Goal: Transaction & Acquisition: Purchase product/service

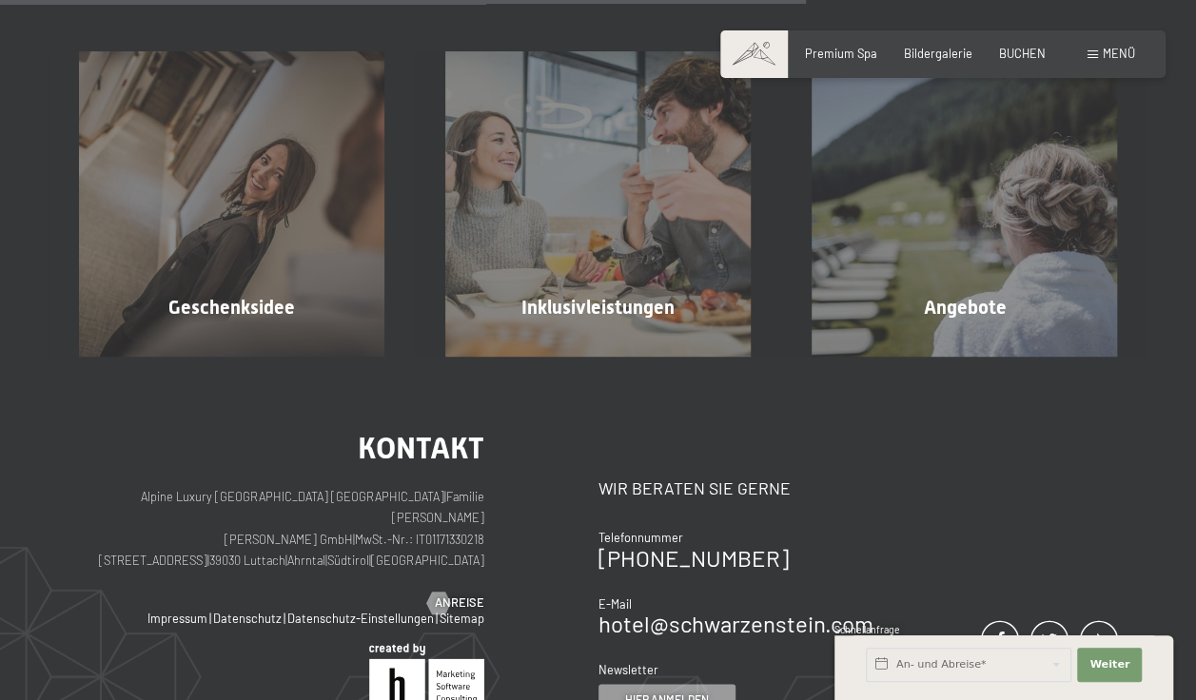
scroll to position [815, 0]
click at [923, 481] on div "Kontakt Wir beraten Sie gerne Telefonnummer [PHONE_NUMBER] E-Mail hotel@ no-spa…" at bounding box center [859, 574] width 520 height 282
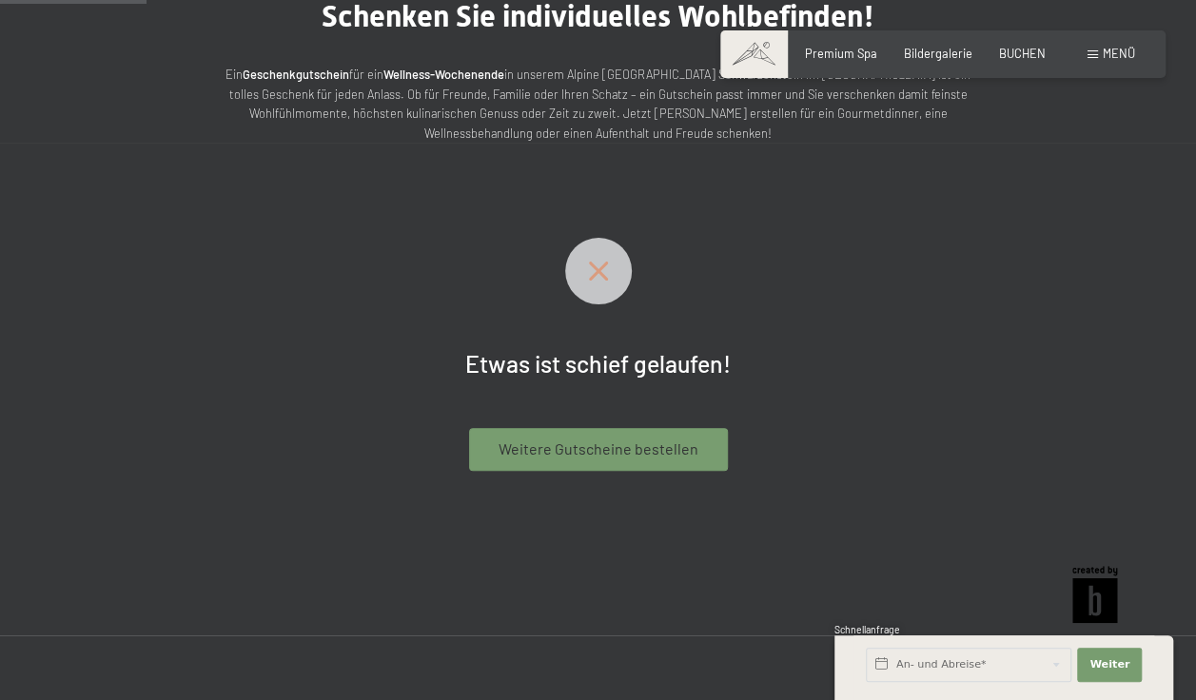
scroll to position [148, 0]
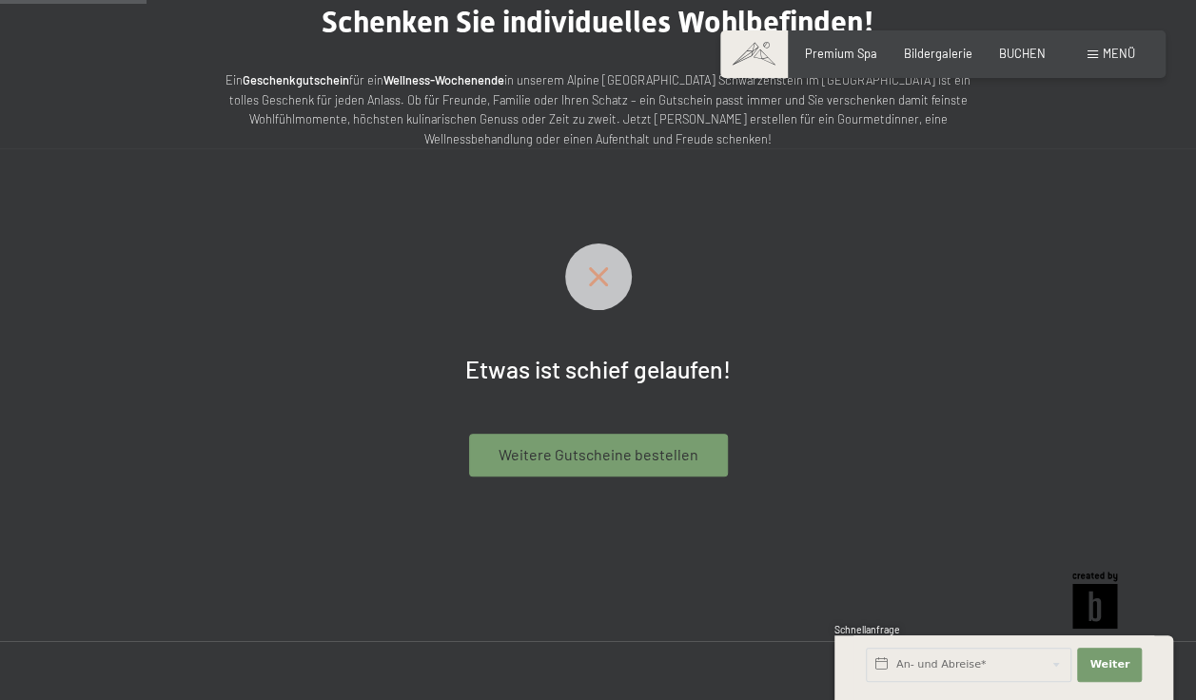
click at [627, 457] on span "Weitere Gutscheine bestellen" at bounding box center [599, 454] width 200 height 21
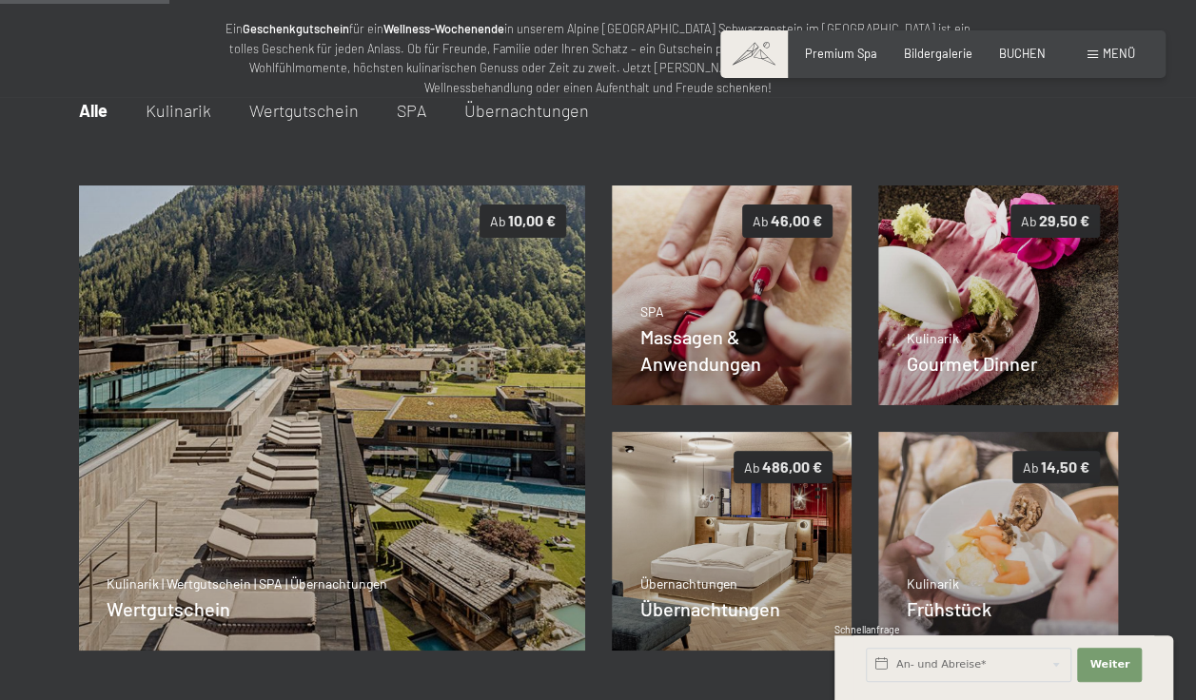
scroll to position [202, 0]
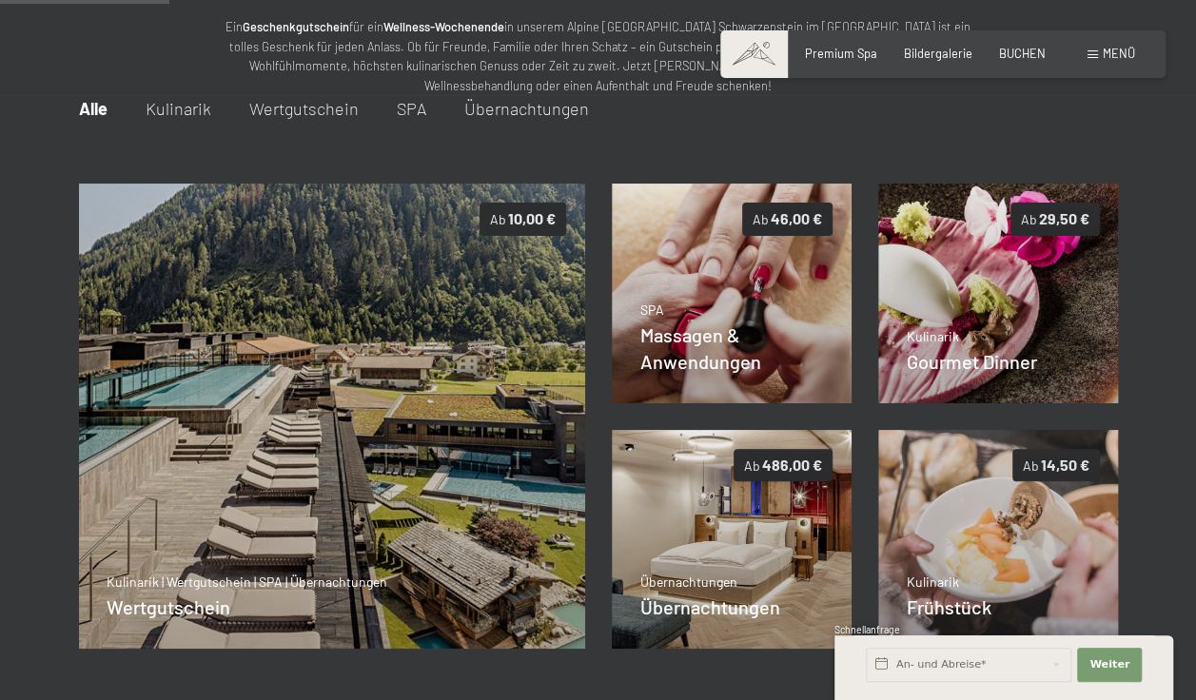
click at [316, 112] on span "Wertgutschein" at bounding box center [303, 108] width 109 height 21
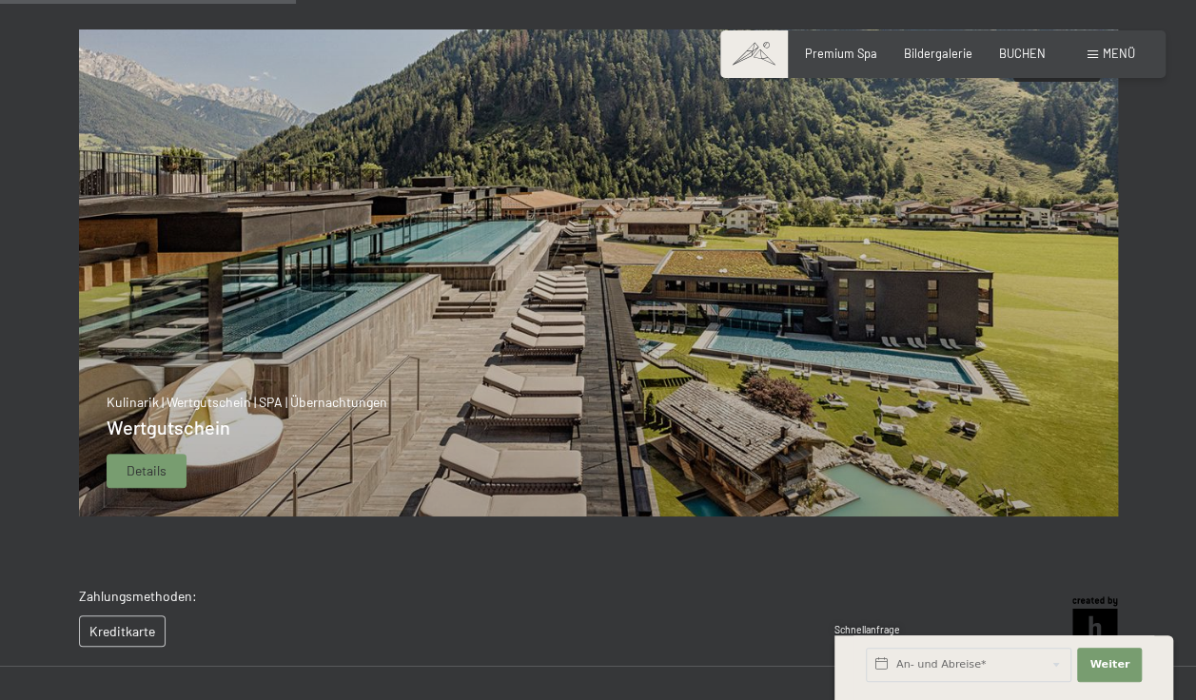
scroll to position [392, 0]
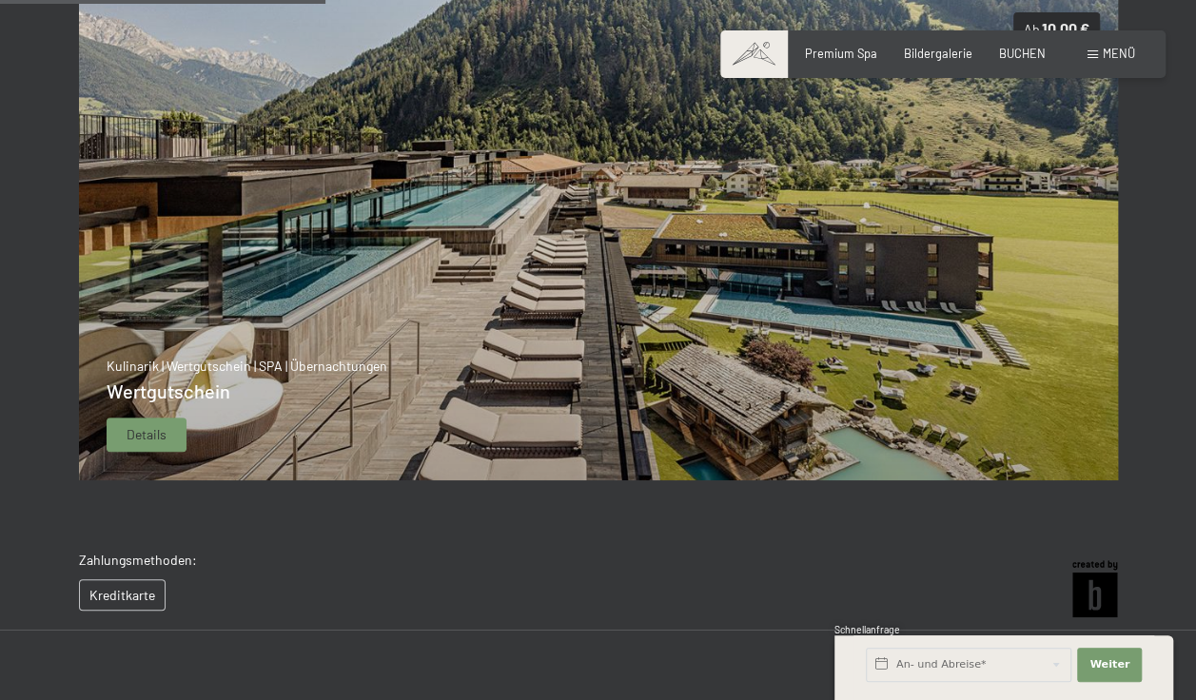
click at [459, 293] on img at bounding box center [598, 236] width 1041 height 486
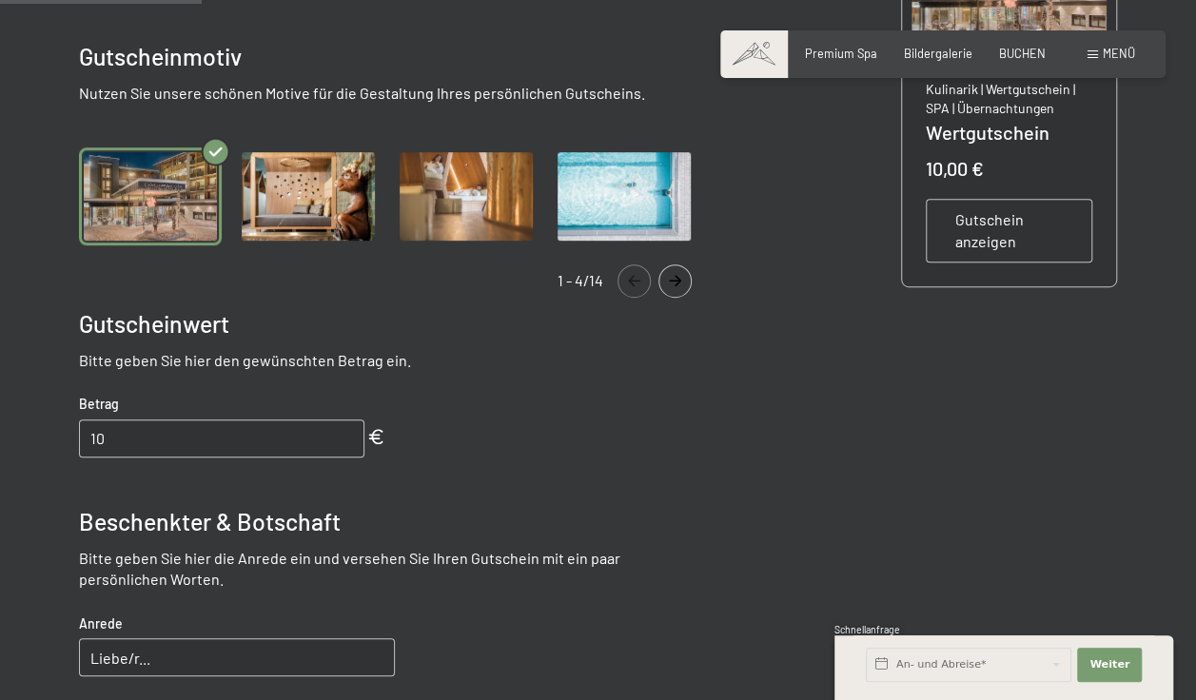
scroll to position [487, 0]
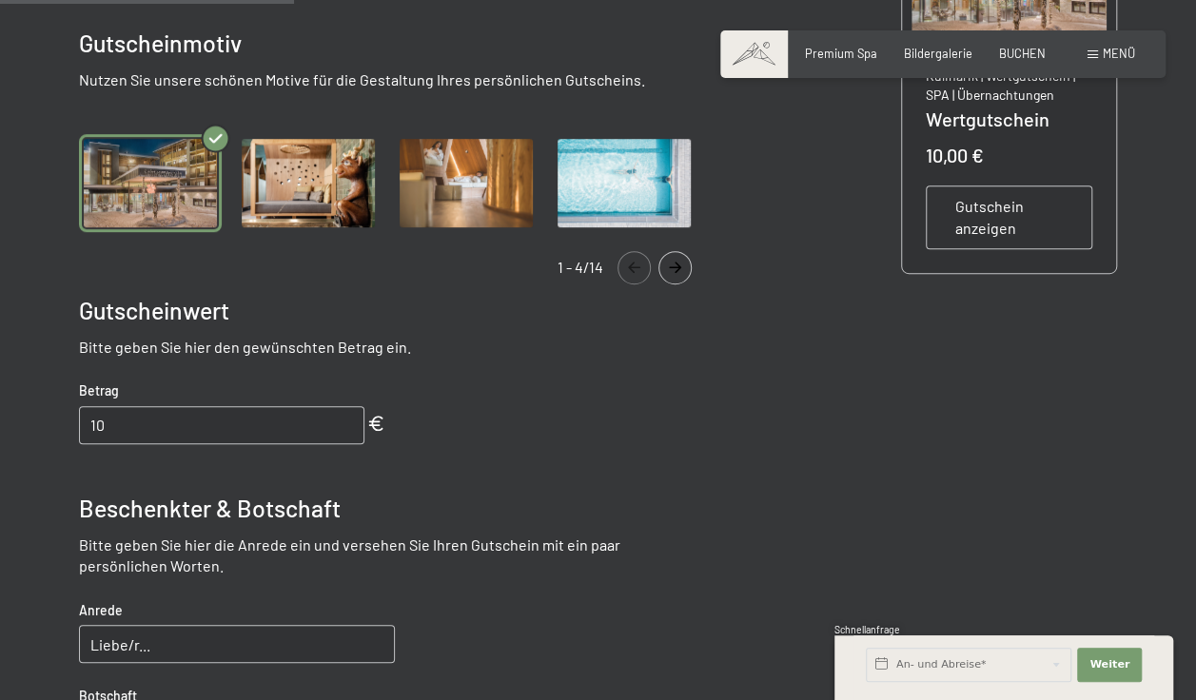
click at [312, 188] on img "Gallery" at bounding box center [308, 183] width 143 height 98
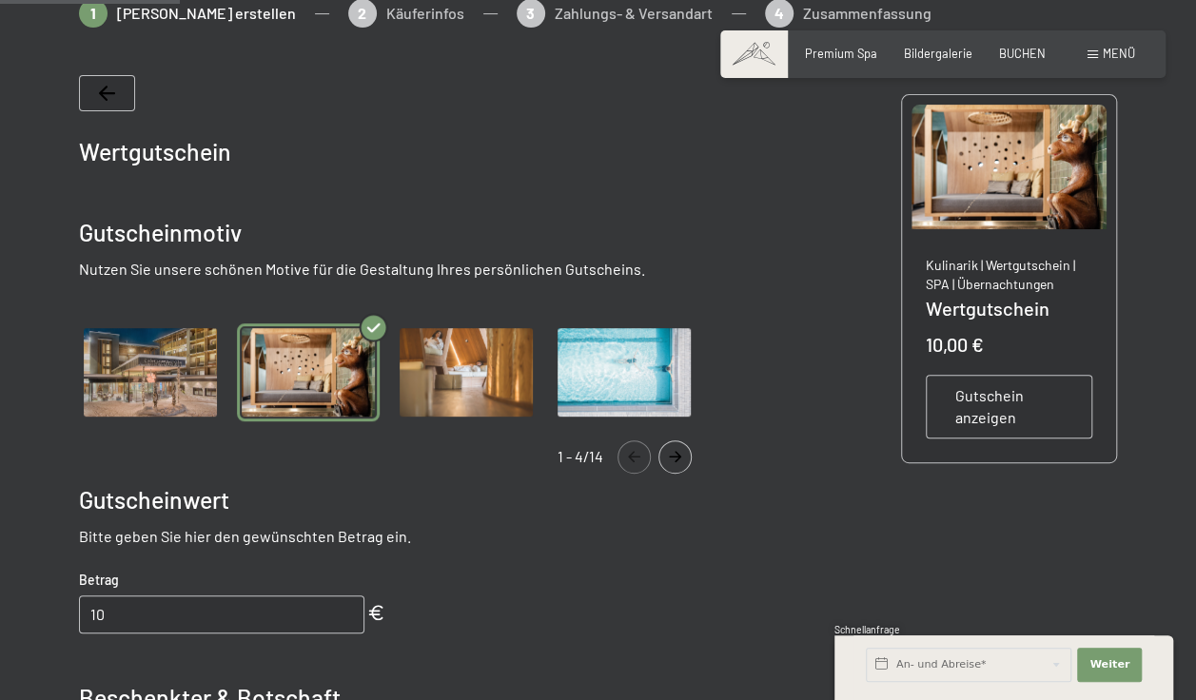
scroll to position [297, 0]
click at [674, 450] on button "Navigate to next slide" at bounding box center [675, 458] width 33 height 33
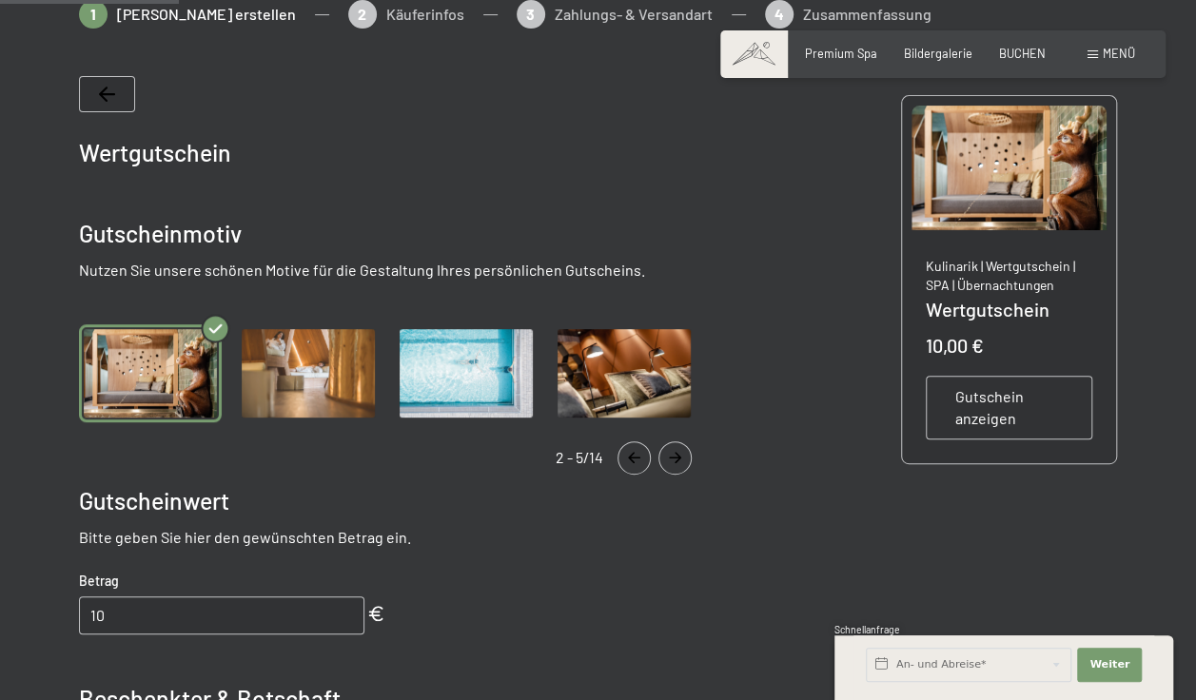
click at [626, 452] on icon "Navigate to previous slide" at bounding box center [634, 457] width 31 height 11
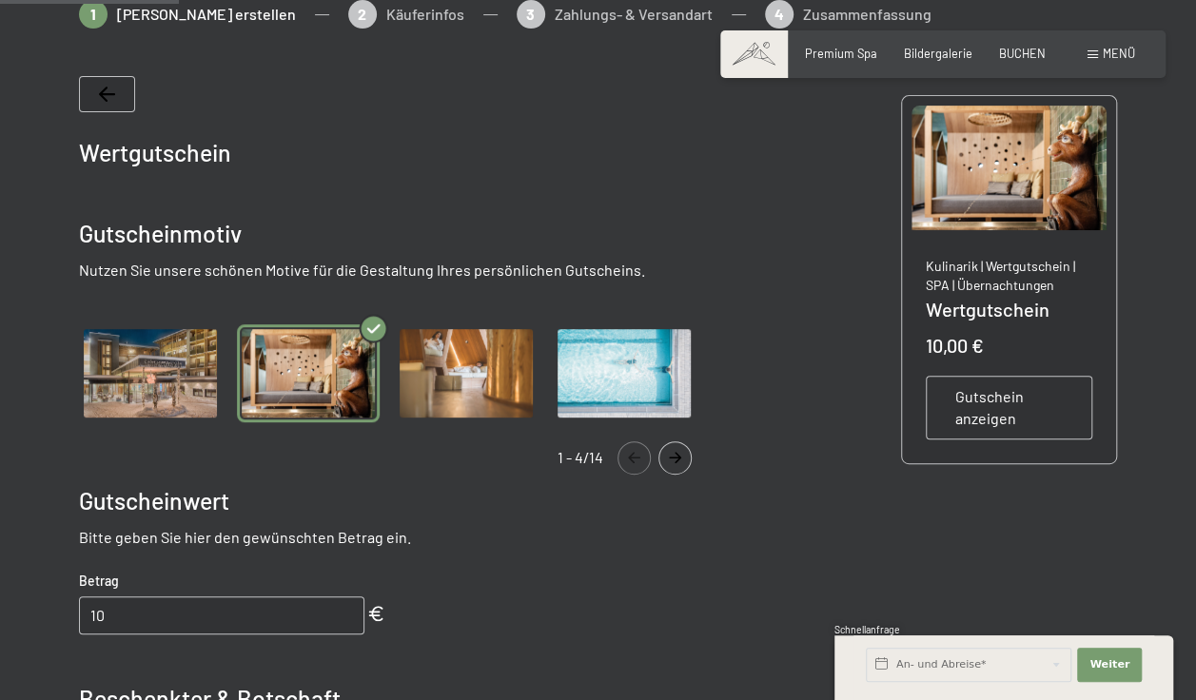
click at [626, 452] on icon "Navigate to previous slide" at bounding box center [634, 457] width 31 height 11
click at [158, 361] on img "Gallery" at bounding box center [150, 374] width 143 height 98
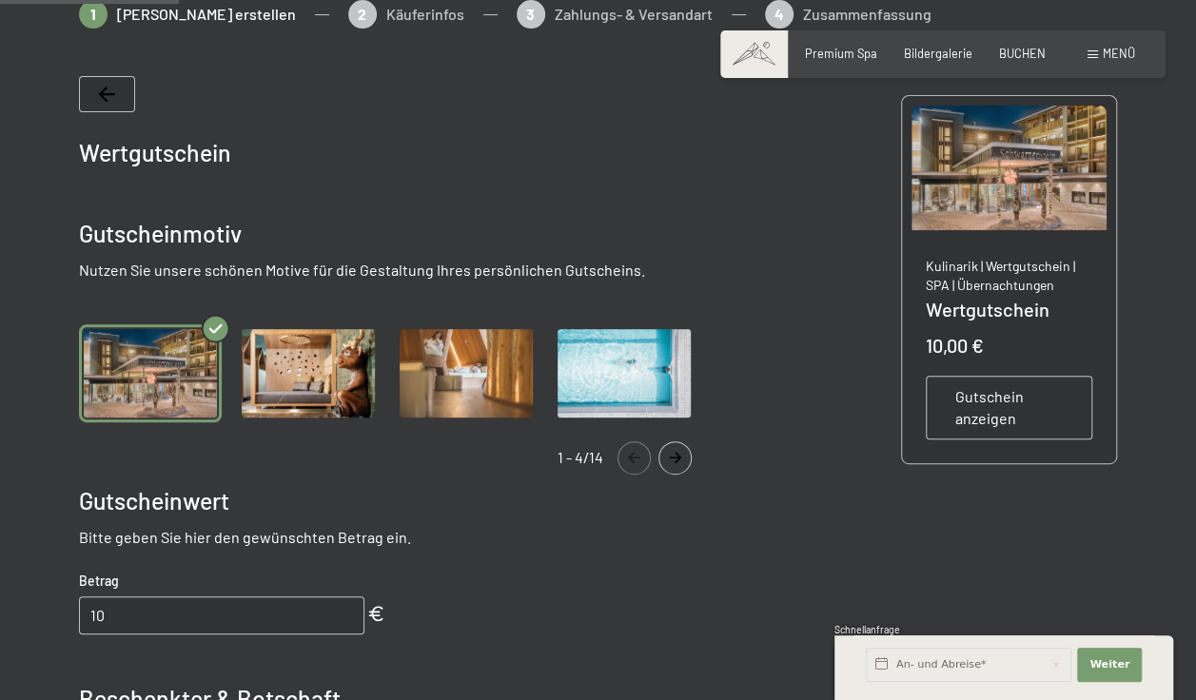
click at [116, 618] on input "10" at bounding box center [221, 616] width 285 height 38
type input "1"
type input "500"
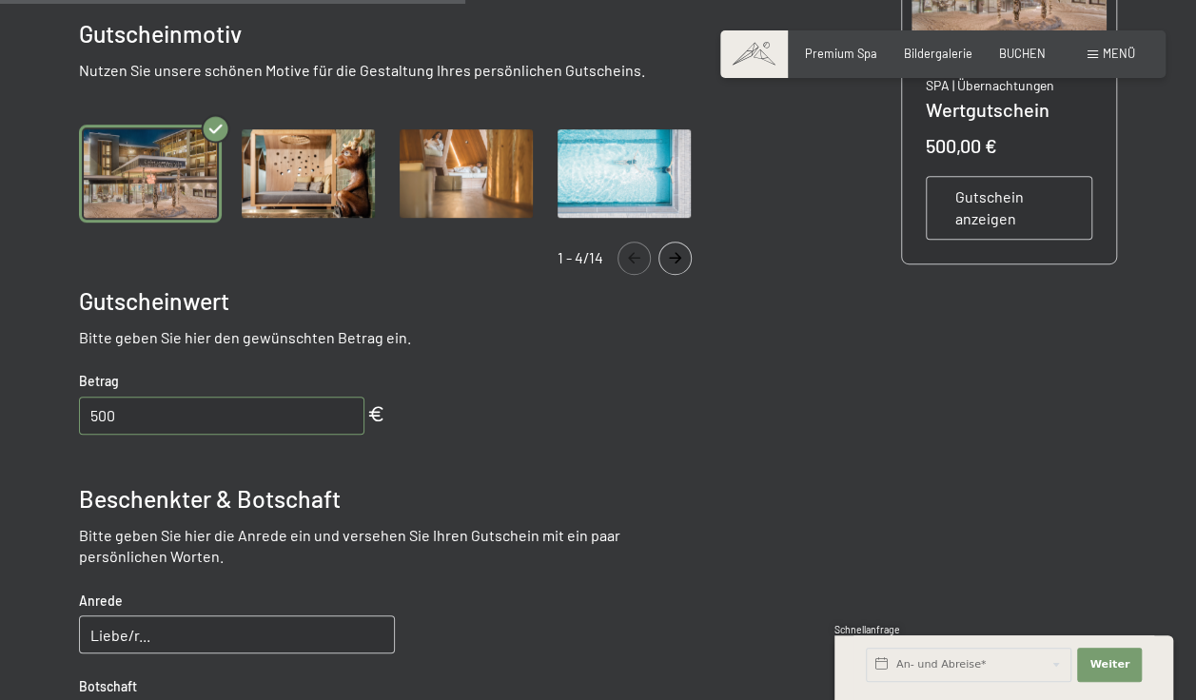
scroll to position [773, 0]
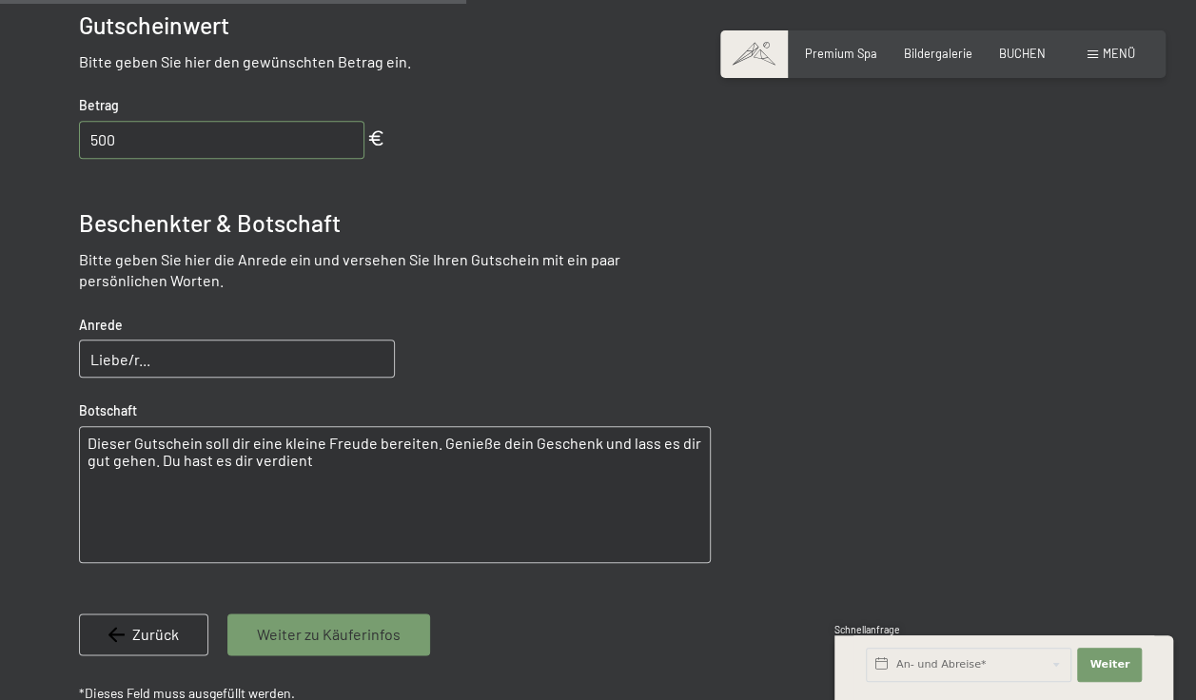
click at [178, 355] on input "Liebe/r..." at bounding box center [237, 359] width 316 height 38
type input "Lieber Helli!"
click at [81, 436] on textarea "Dieser Gutschein soll dir eine kleine Freude bereiten. Genieße dein Geschenk un…" at bounding box center [395, 494] width 632 height 137
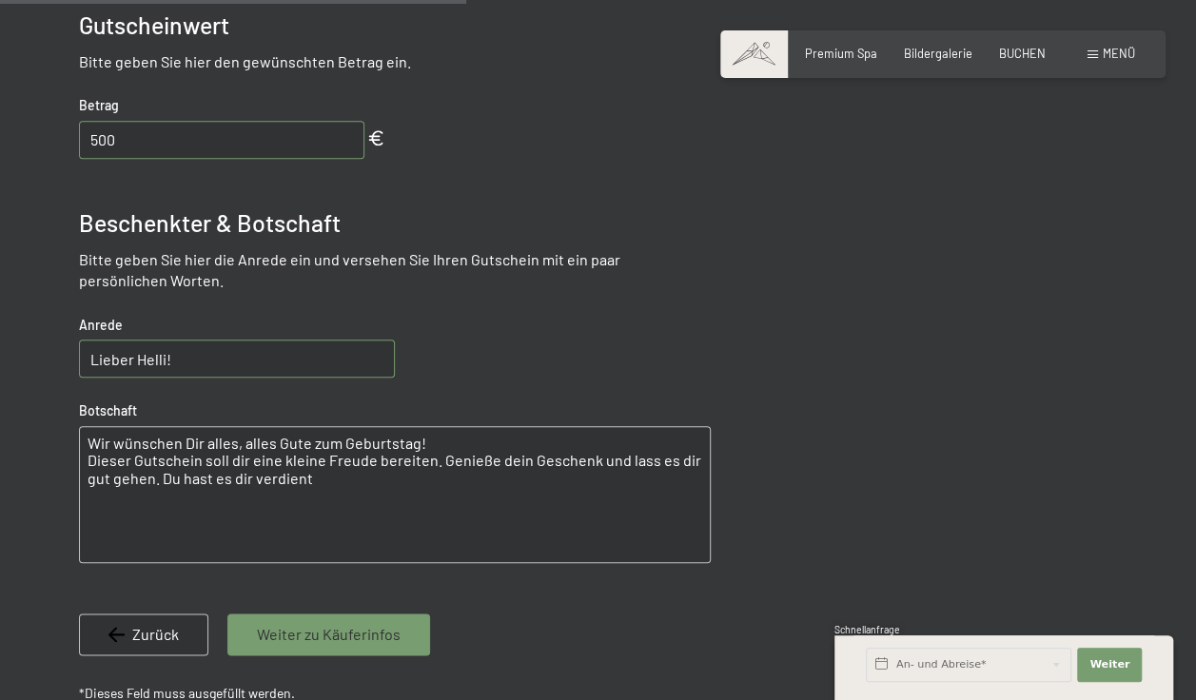
click at [432, 463] on textarea "Wir wünschen Dir alles, alles Gute zum Geburtstag! Dieser Gutschein soll dir ei…" at bounding box center [395, 494] width 632 height 137
click at [583, 482] on textarea "Wir wünschen Dir alles, alles Gute zum Geburtstag! Dieser Gutschein soll dir ei…" at bounding box center [395, 494] width 632 height 137
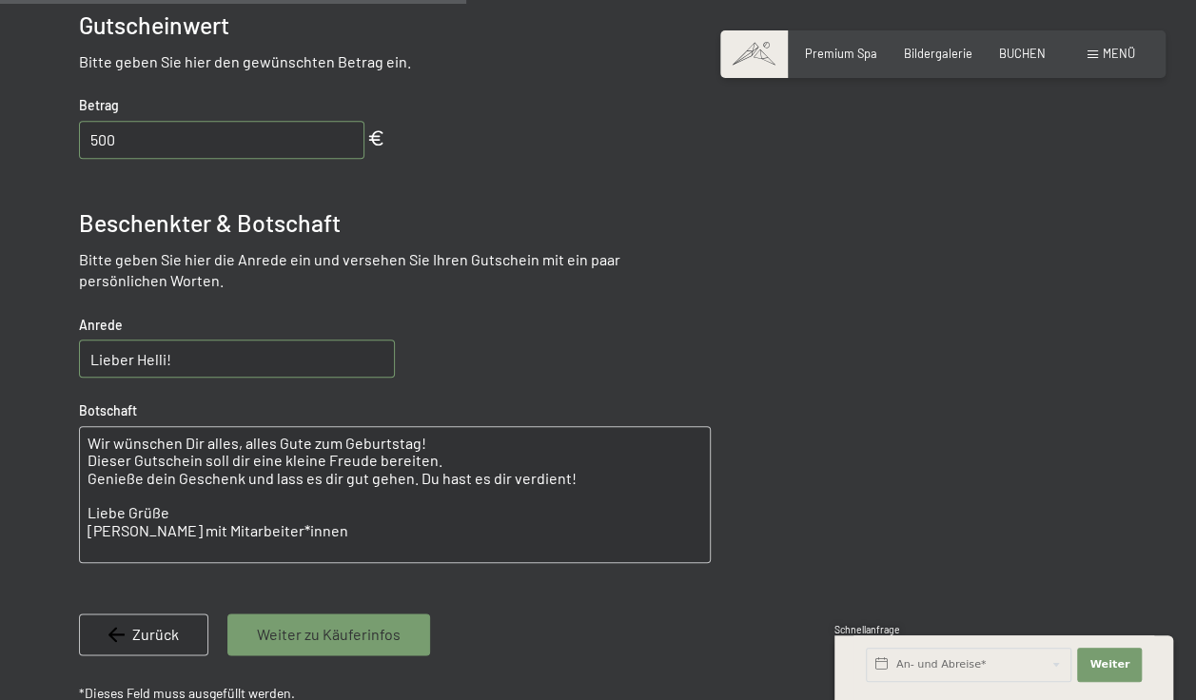
click at [468, 435] on textarea "Wir wünschen Dir alles, alles Gute zum Geburtstag! Dieser Gutschein soll dir ei…" at bounding box center [395, 494] width 632 height 137
type textarea "Wir wünschen Dir alles, alles Gute zum Geburtstag! Dieser Gutschein soll dir ei…"
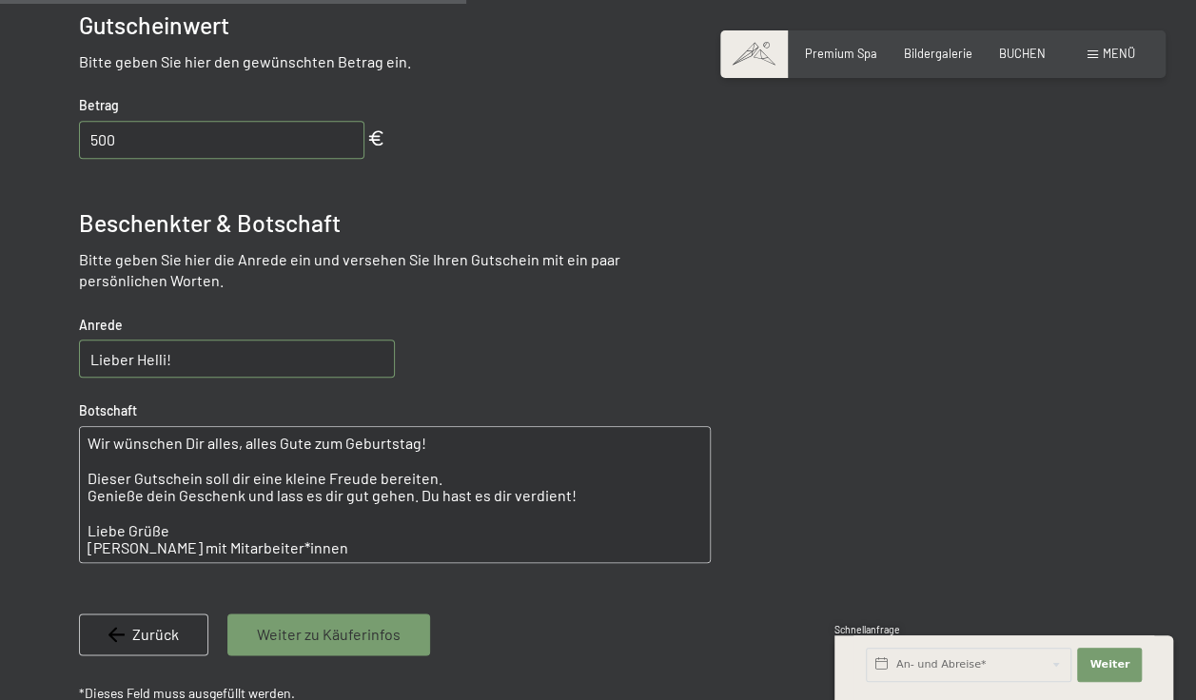
click at [325, 634] on span "Weiter zu Käuferinfos" at bounding box center [329, 634] width 144 height 21
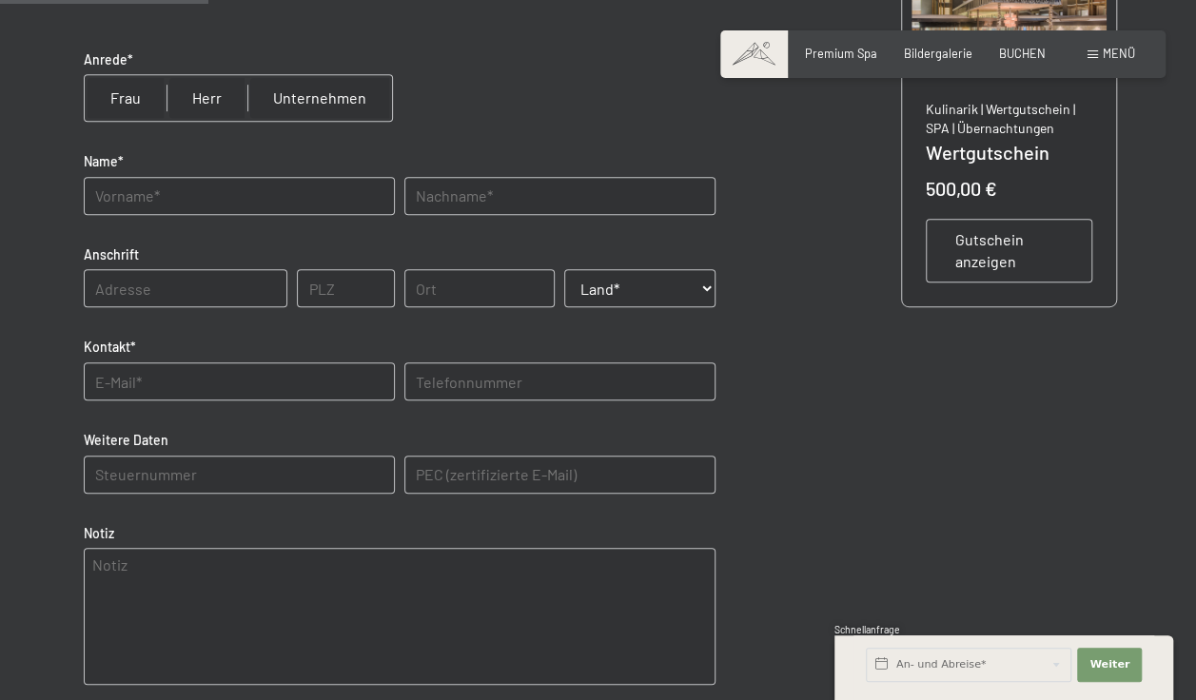
scroll to position [202, 0]
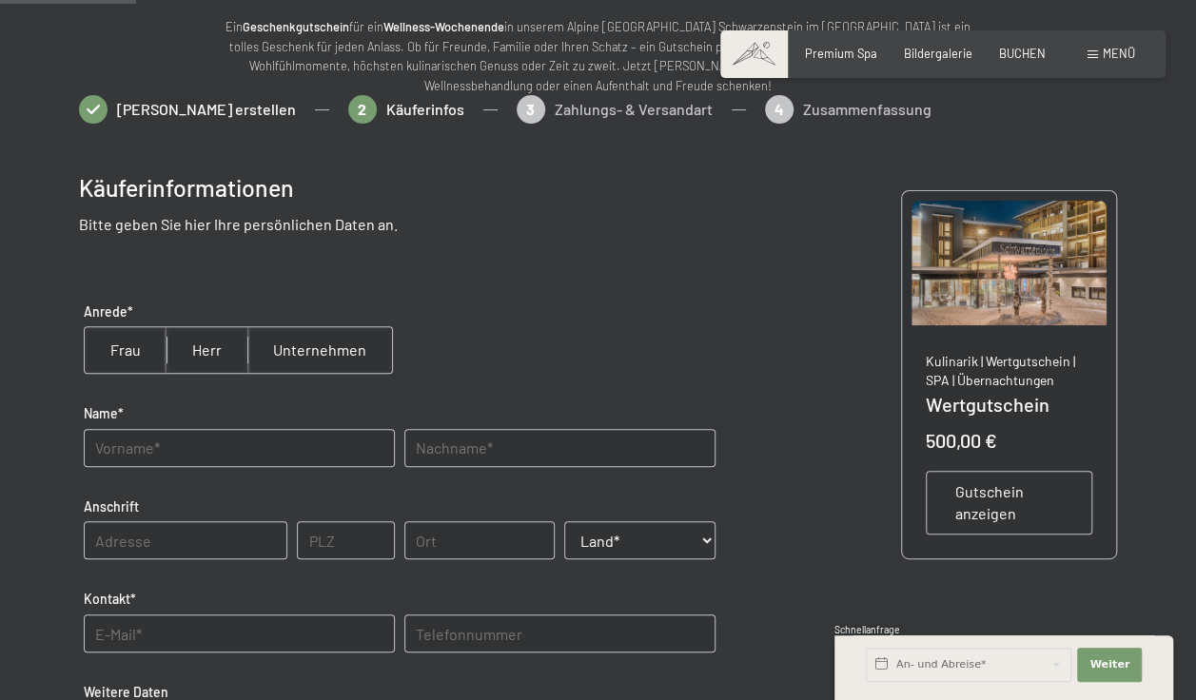
click at [199, 352] on input "radio" at bounding box center [207, 350] width 81 height 46
radio input "true"
click at [166, 447] on input "text" at bounding box center [239, 448] width 311 height 38
type input "[PERSON_NAME]"
type input "Hilber"
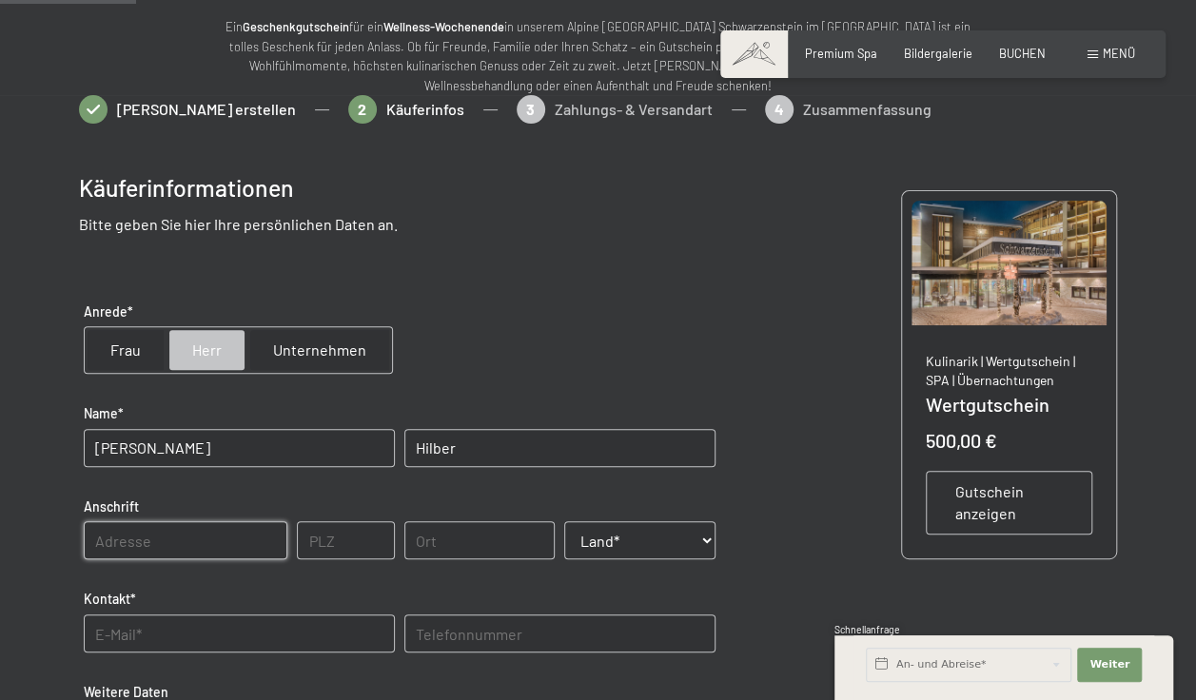
type input "Rauth 18"
type input "6152"
type input "Trins"
select select "AUT"
type input "[EMAIL_ADDRESS][DOMAIN_NAME]"
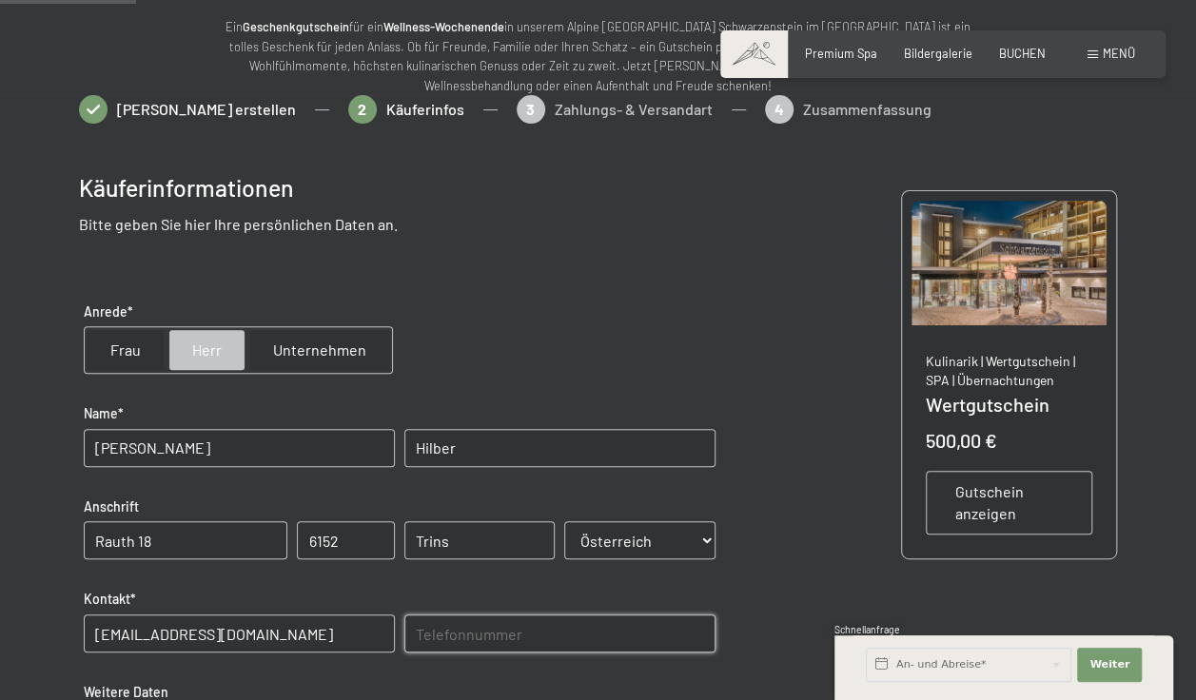
type input "[PHONE_NUMBER]"
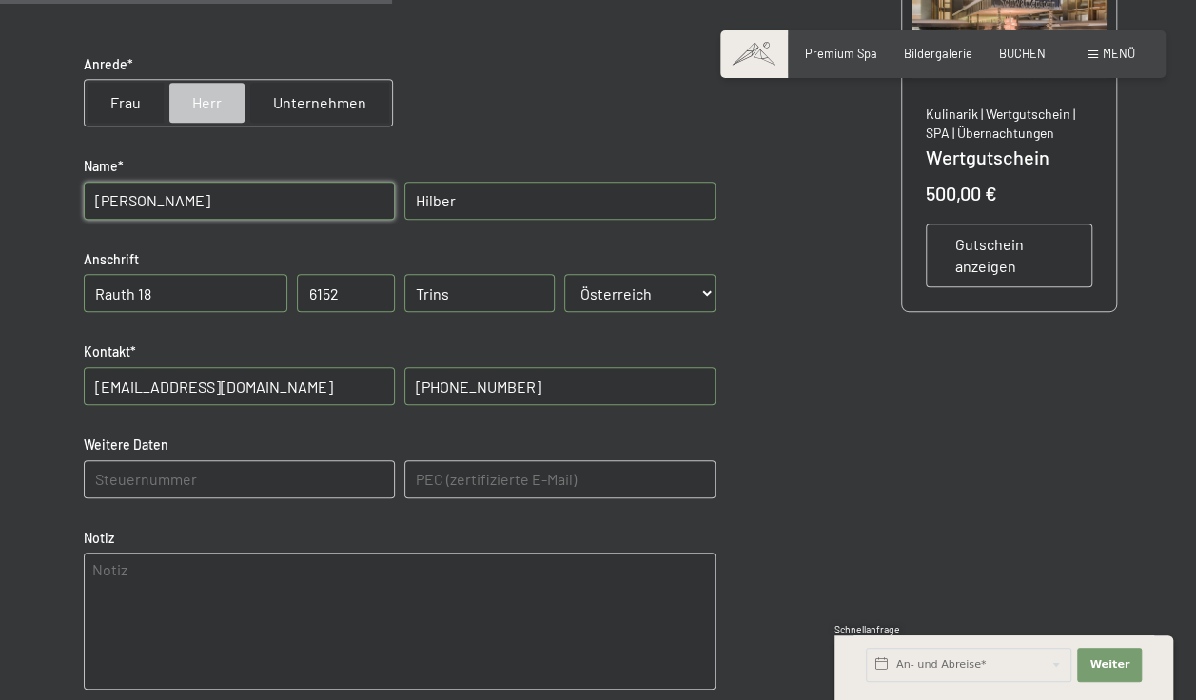
scroll to position [582, 0]
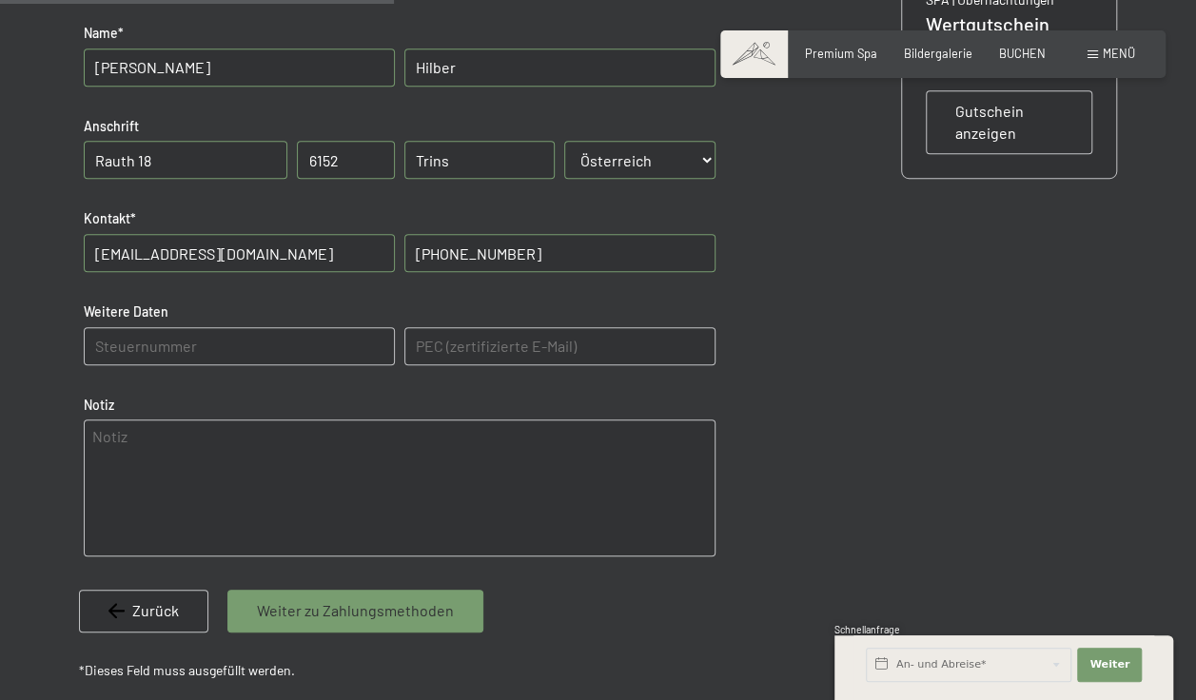
click at [289, 611] on span "Weiter zu Zahlungsmethoden" at bounding box center [355, 610] width 197 height 21
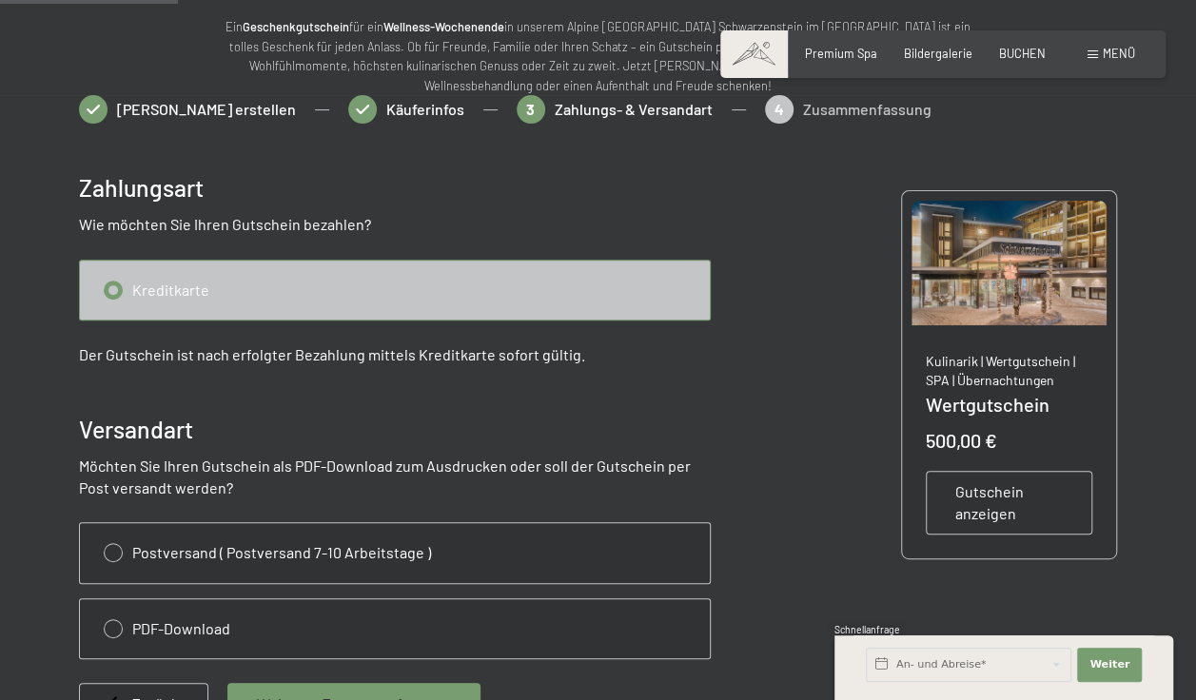
scroll to position [297, 0]
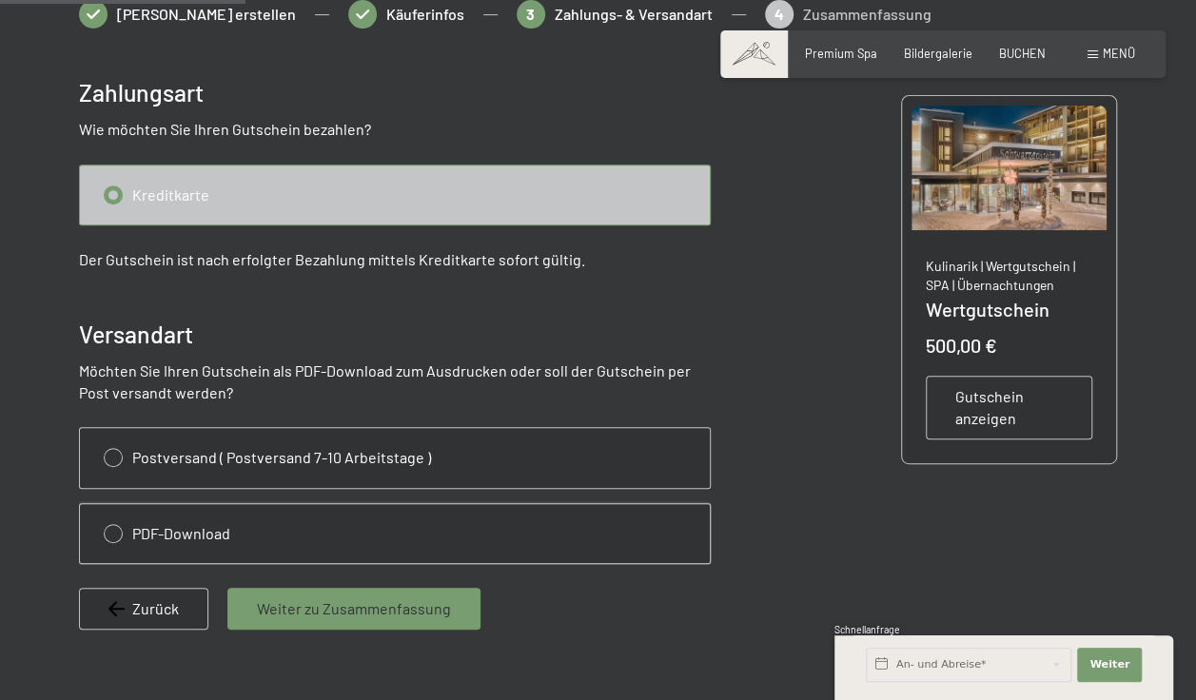
click at [111, 535] on input "radio" at bounding box center [395, 533] width 630 height 59
radio input "true"
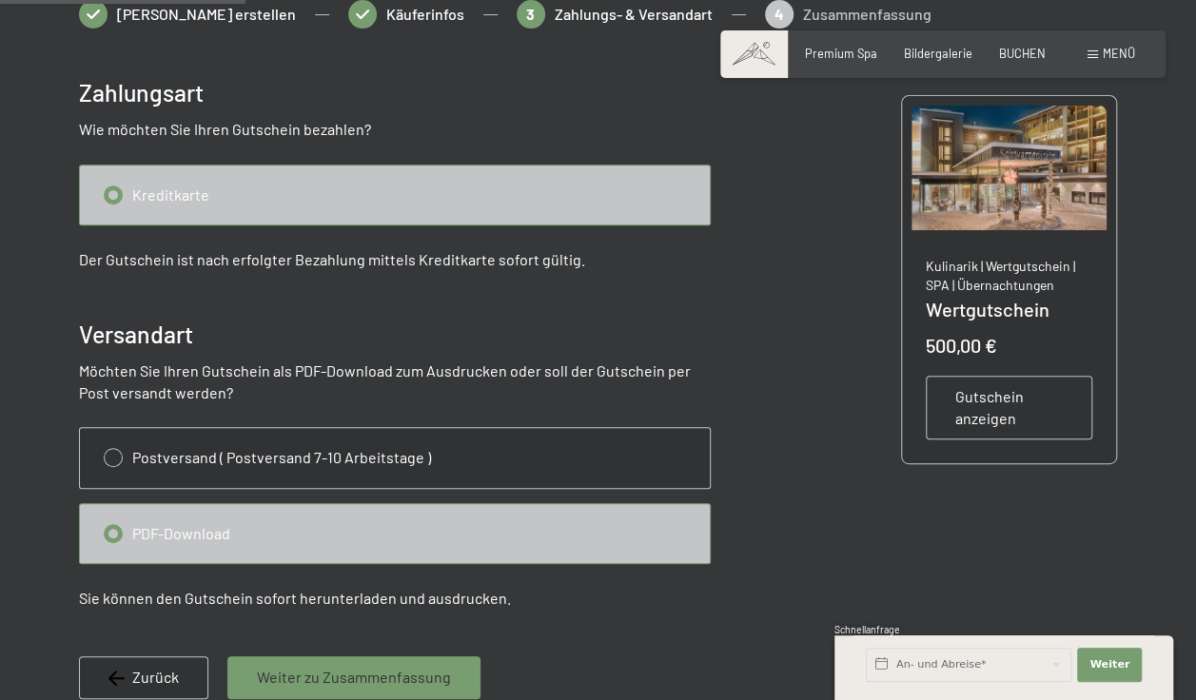
click at [371, 675] on span "Weiter zu Zusammenfassung" at bounding box center [354, 677] width 194 height 21
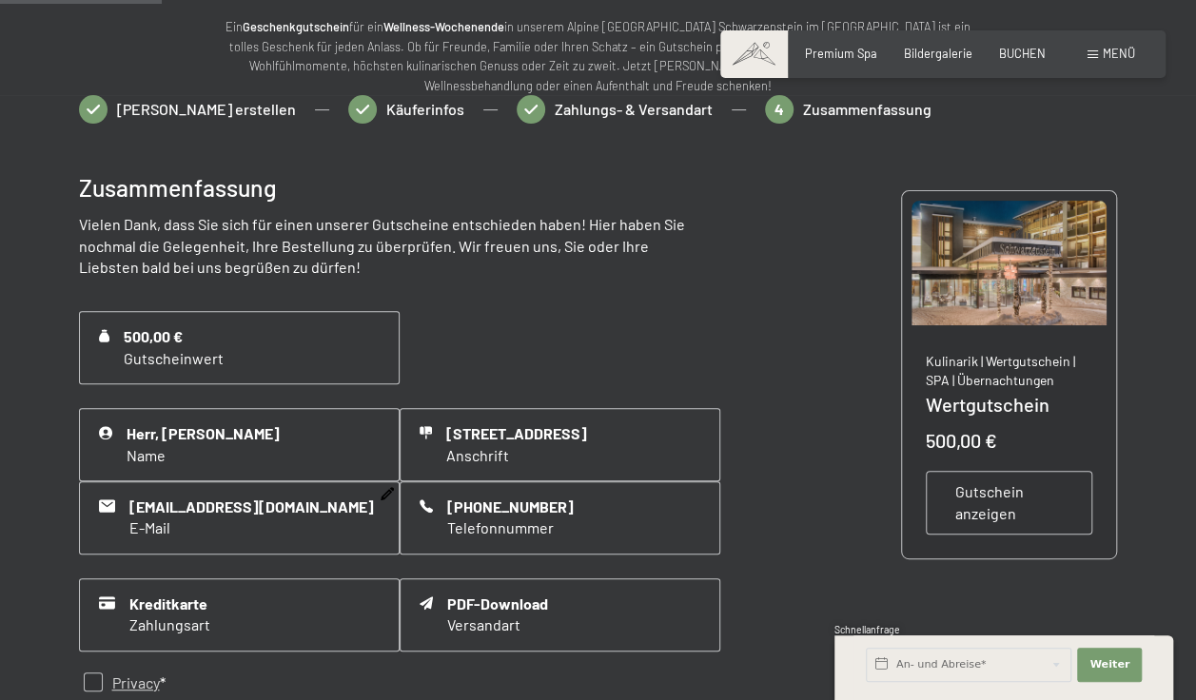
scroll to position [392, 0]
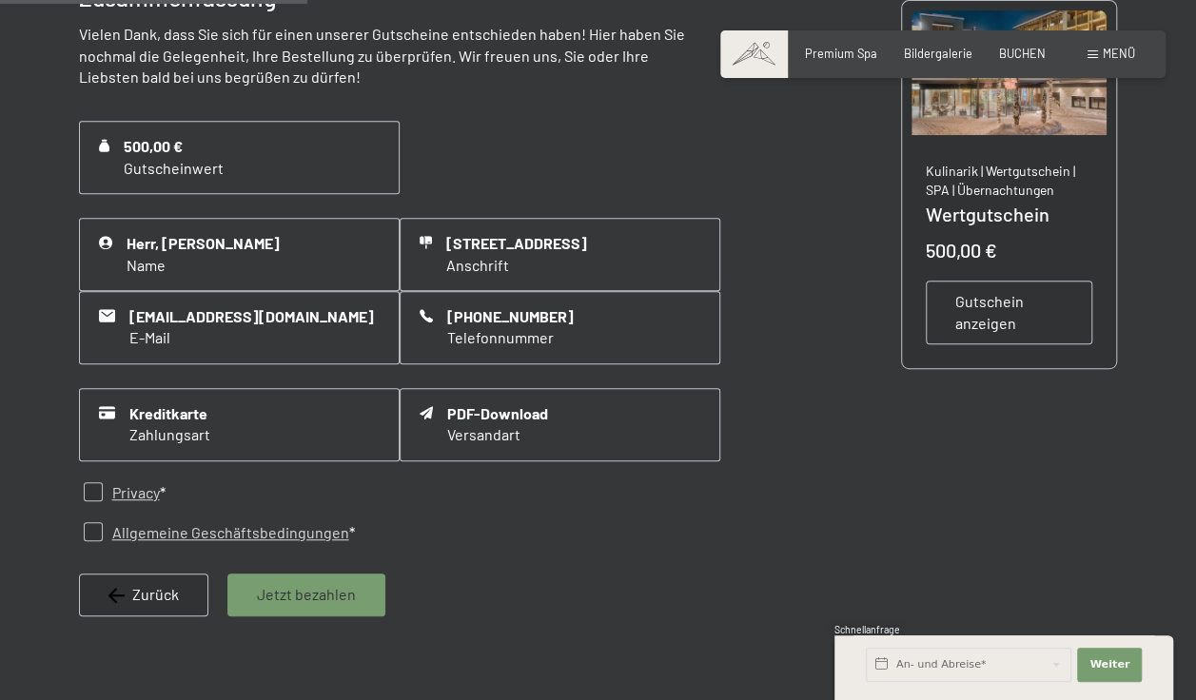
click at [97, 491] on input "checkbox" at bounding box center [93, 491] width 19 height 19
checkbox input "true"
click at [95, 523] on input "checkbox" at bounding box center [93, 531] width 19 height 19
checkbox input "true"
click at [279, 597] on span "Jetzt bezahlen" at bounding box center [306, 594] width 99 height 21
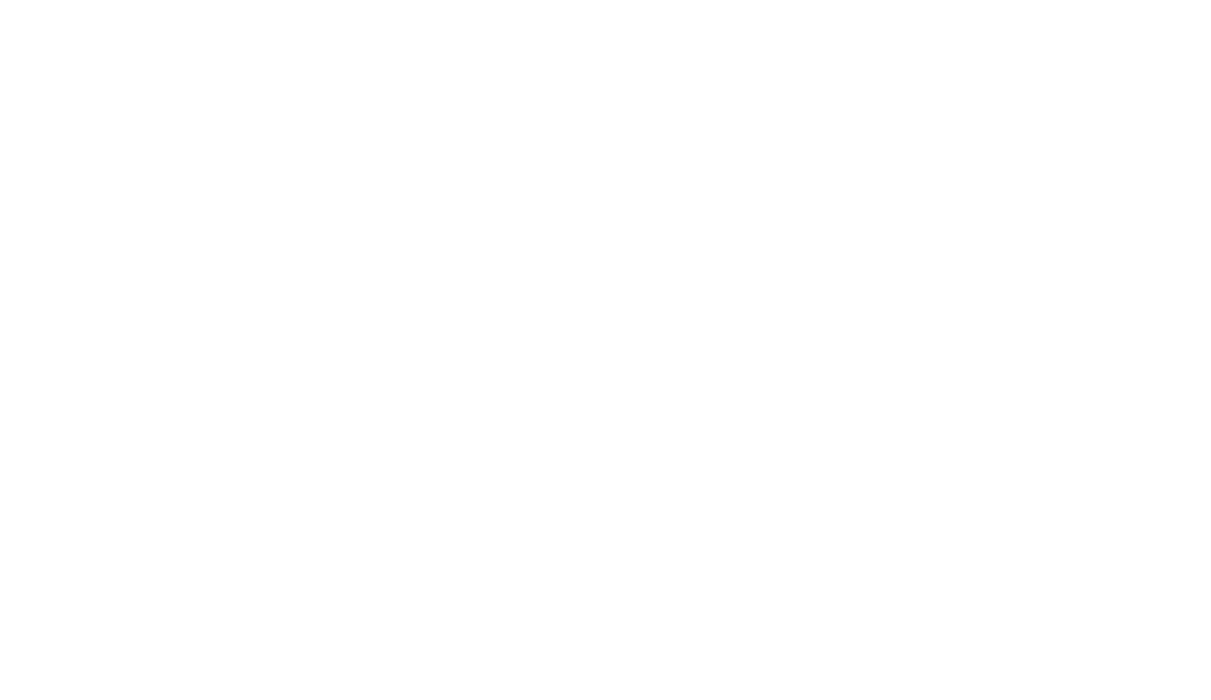
scroll to position [0, 0]
